Goal: Transaction & Acquisition: Purchase product/service

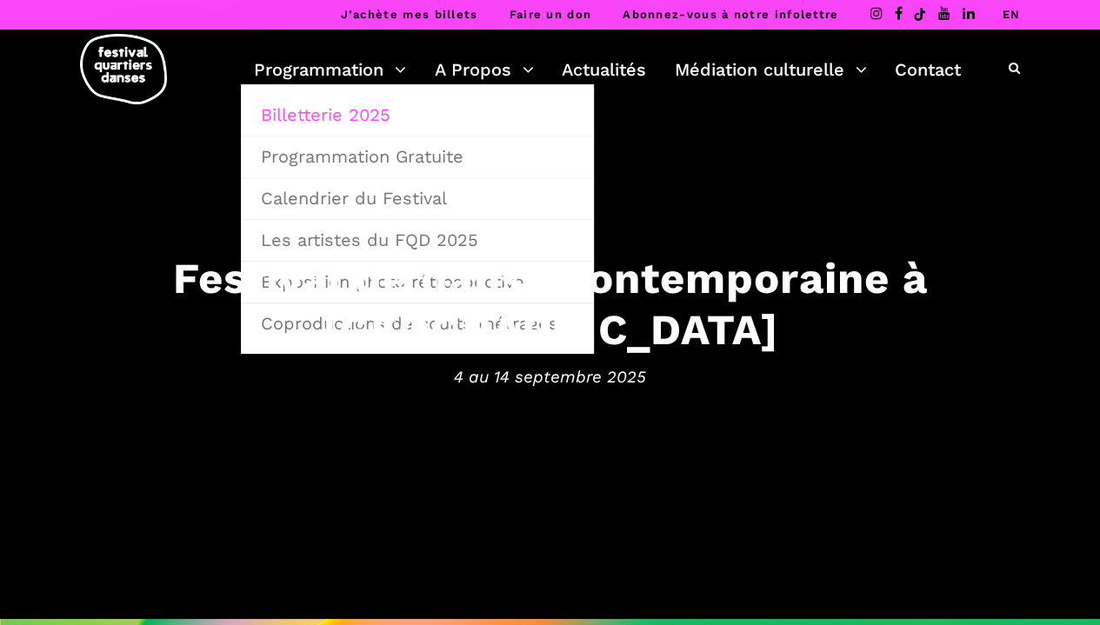
click at [361, 116] on link "Billetterie 2025" at bounding box center [417, 115] width 334 height 40
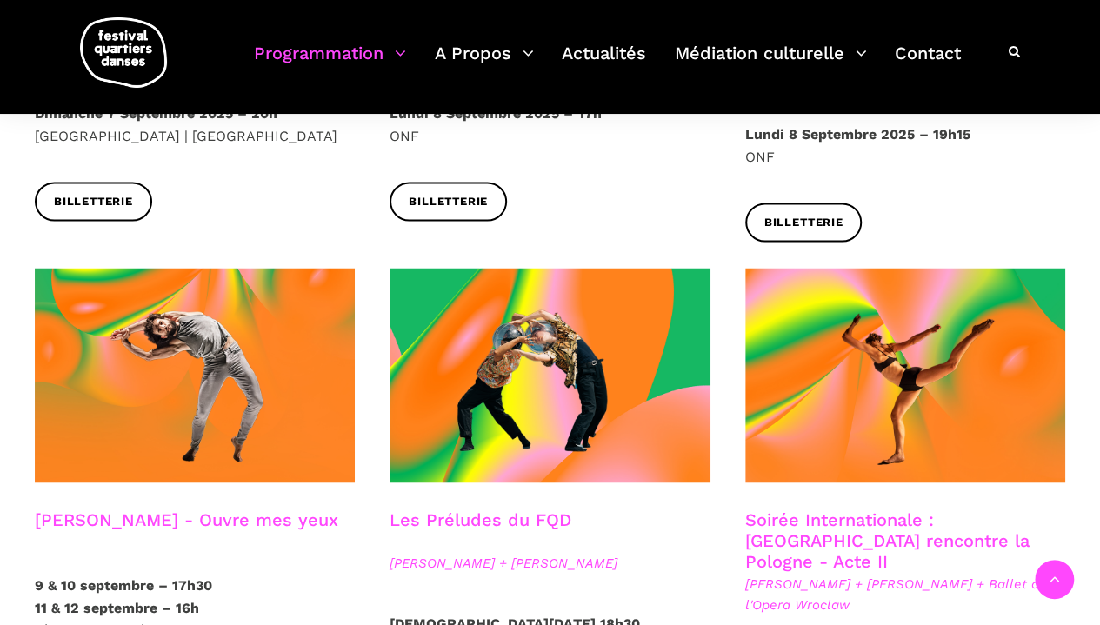
scroll to position [1356, 0]
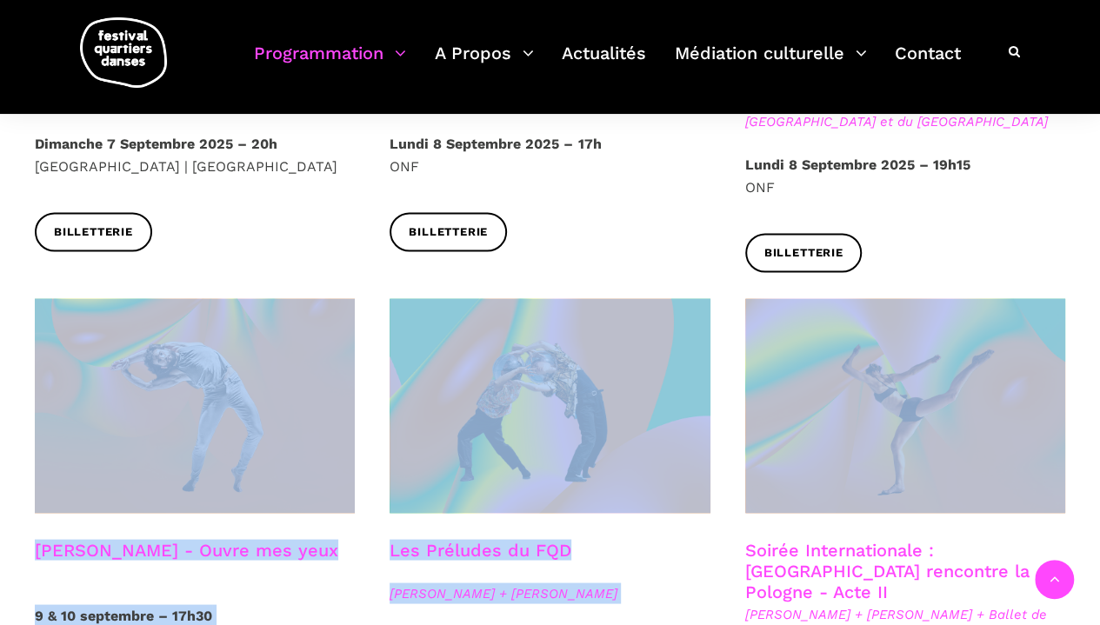
drag, startPoint x: 1094, startPoint y: 192, endPoint x: 1111, endPoint y: 285, distance: 94.5
click at [1067, 233] on div "Billetterie" at bounding box center [905, 265] width 355 height 65
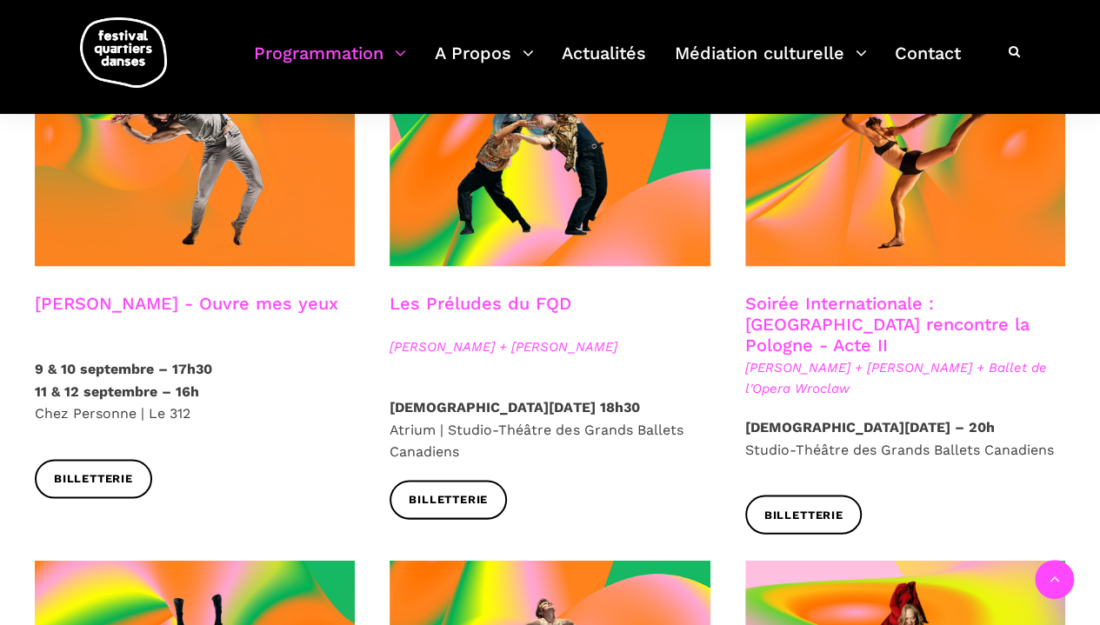
scroll to position [1566, 0]
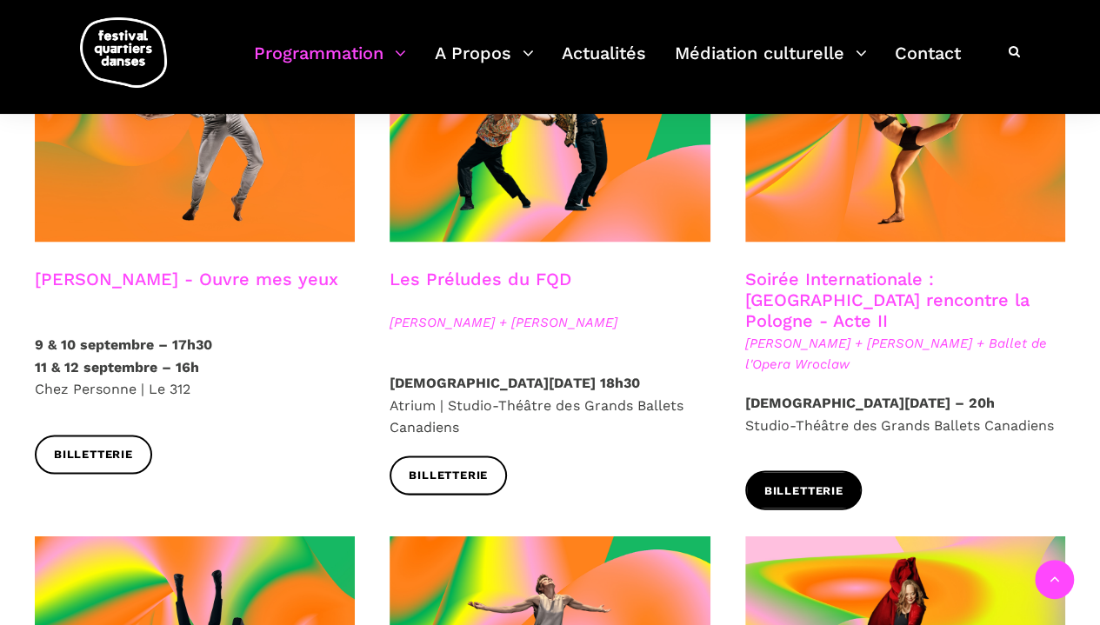
click at [829, 482] on span "Billetterie" at bounding box center [803, 491] width 79 height 18
